Goal: Information Seeking & Learning: Learn about a topic

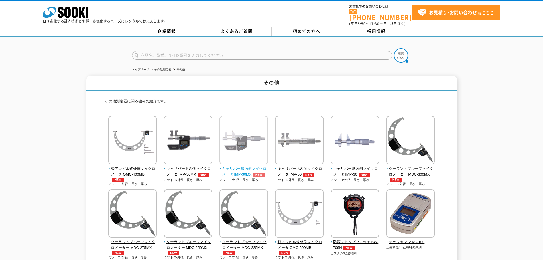
click at [234, 140] on img at bounding box center [244, 141] width 48 height 50
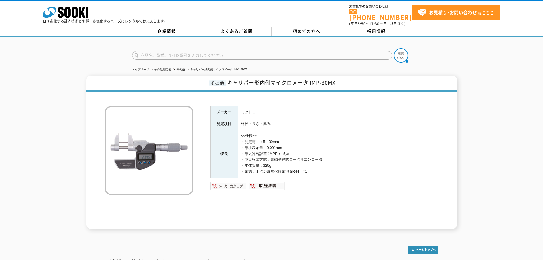
click at [238, 181] on img at bounding box center [229, 185] width 37 height 9
click at [270, 183] on img at bounding box center [266, 185] width 37 height 9
